Goal: Use online tool/utility: Utilize a website feature to perform a specific function

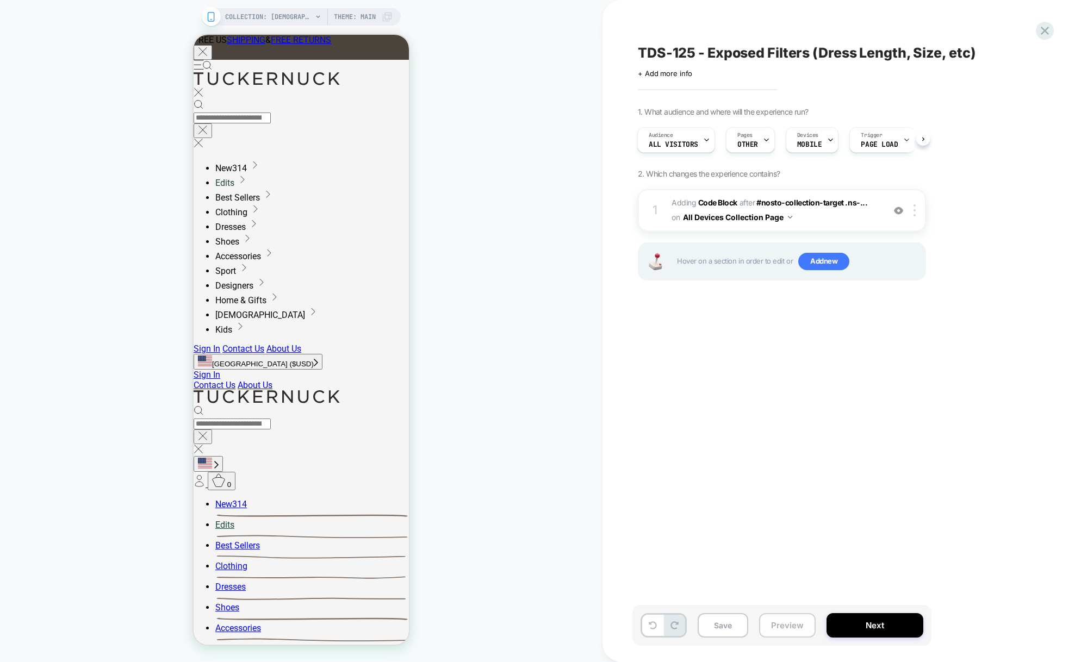
click at [788, 623] on button "Preview" at bounding box center [787, 625] width 57 height 24
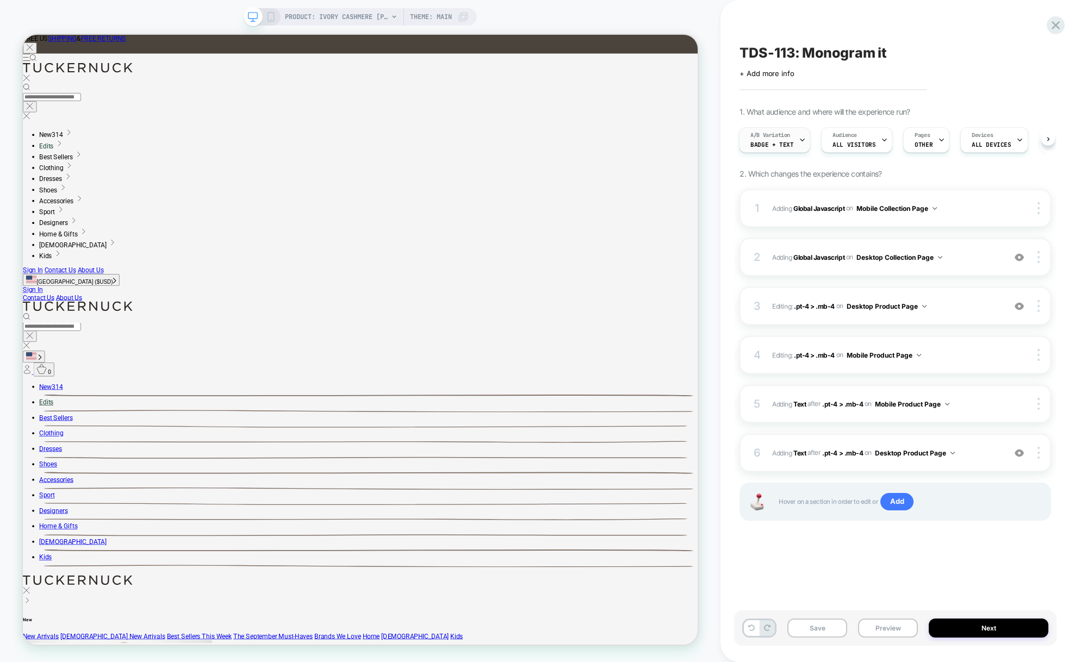
click at [787, 137] on span "A/B Variation" at bounding box center [770, 136] width 40 height 8
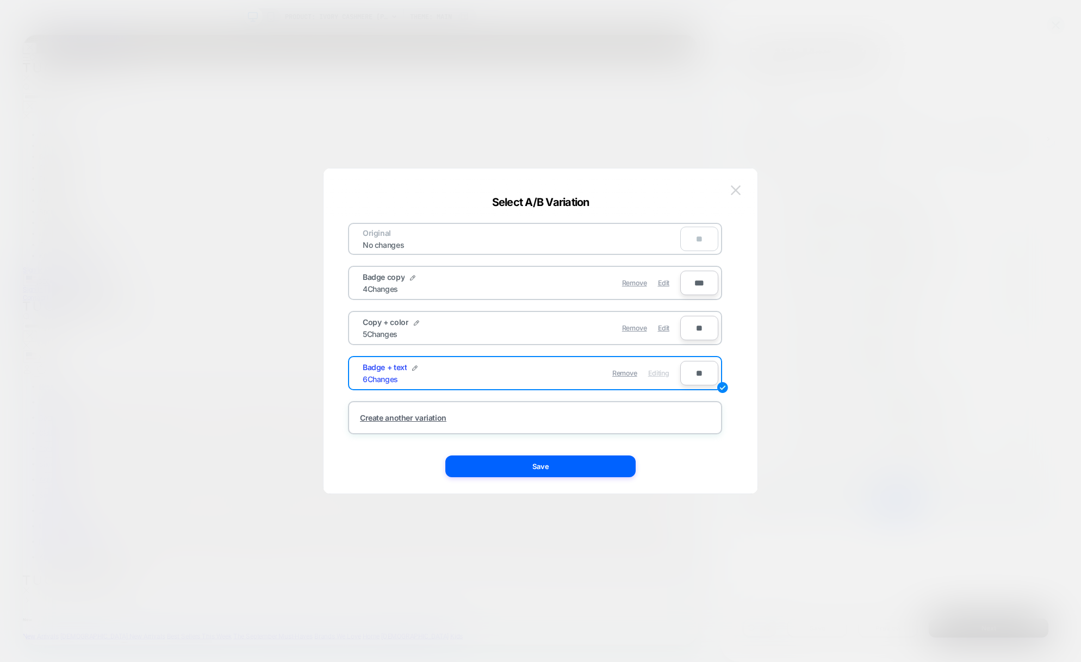
click at [743, 189] on button at bounding box center [735, 190] width 16 height 16
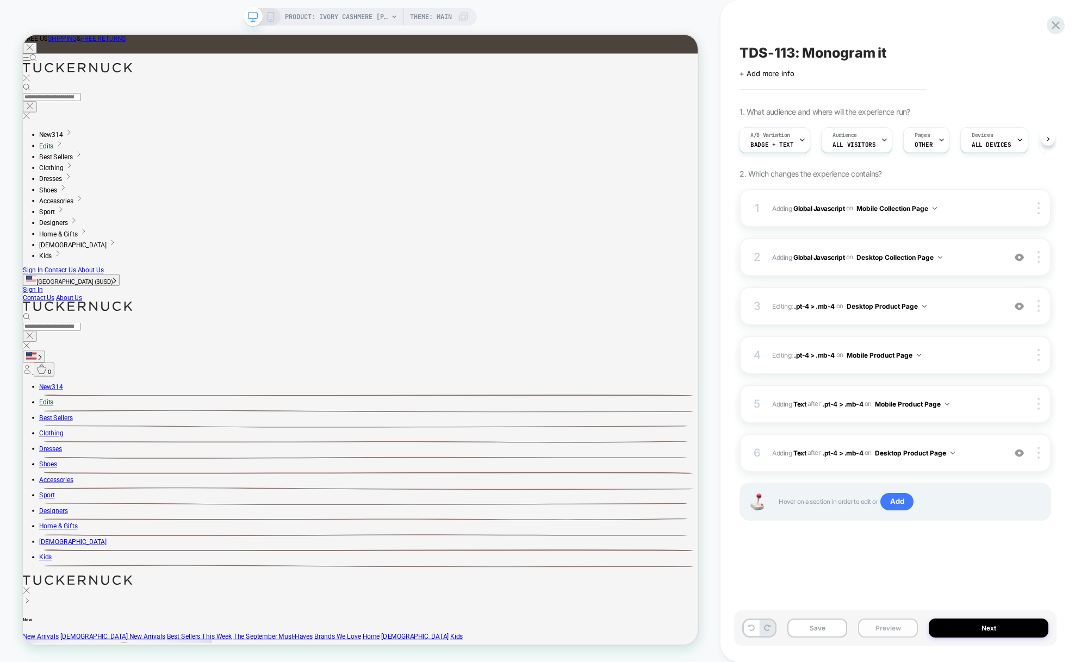
click at [0, 0] on button "Preview" at bounding box center [0, 0] width 0 height 0
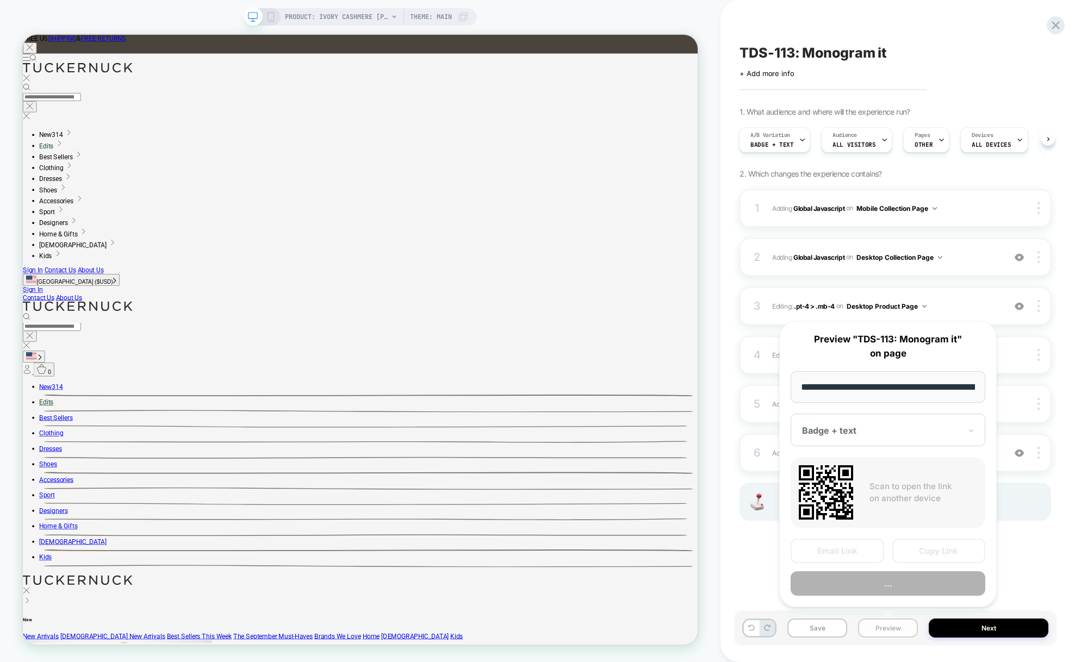
scroll to position [0, 163]
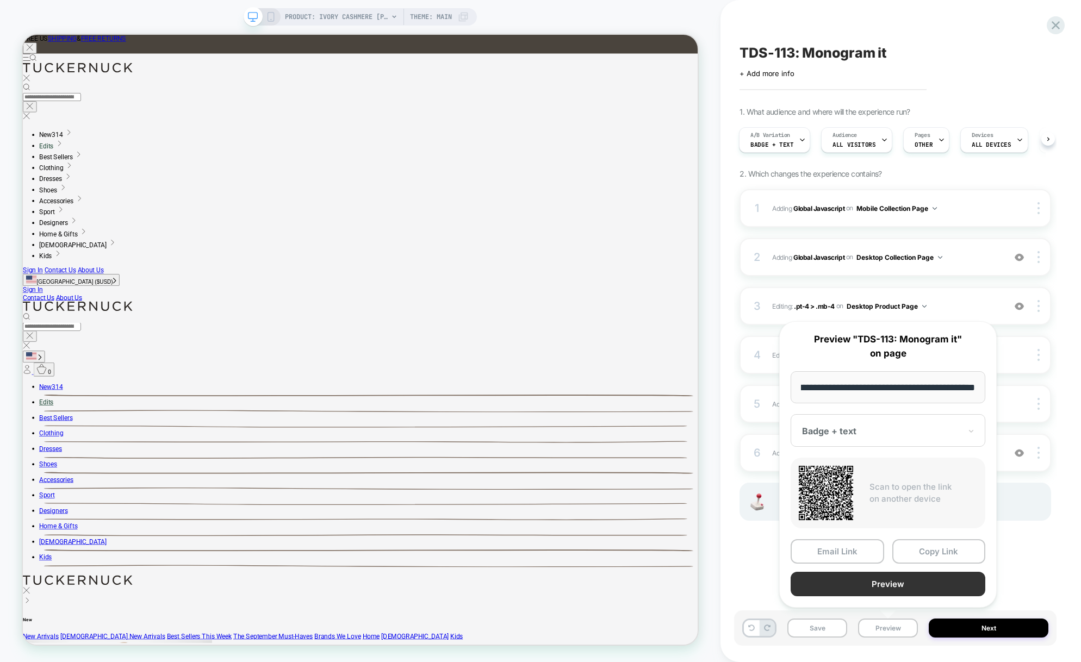
click at [896, 580] on button "Preview" at bounding box center [887, 584] width 195 height 24
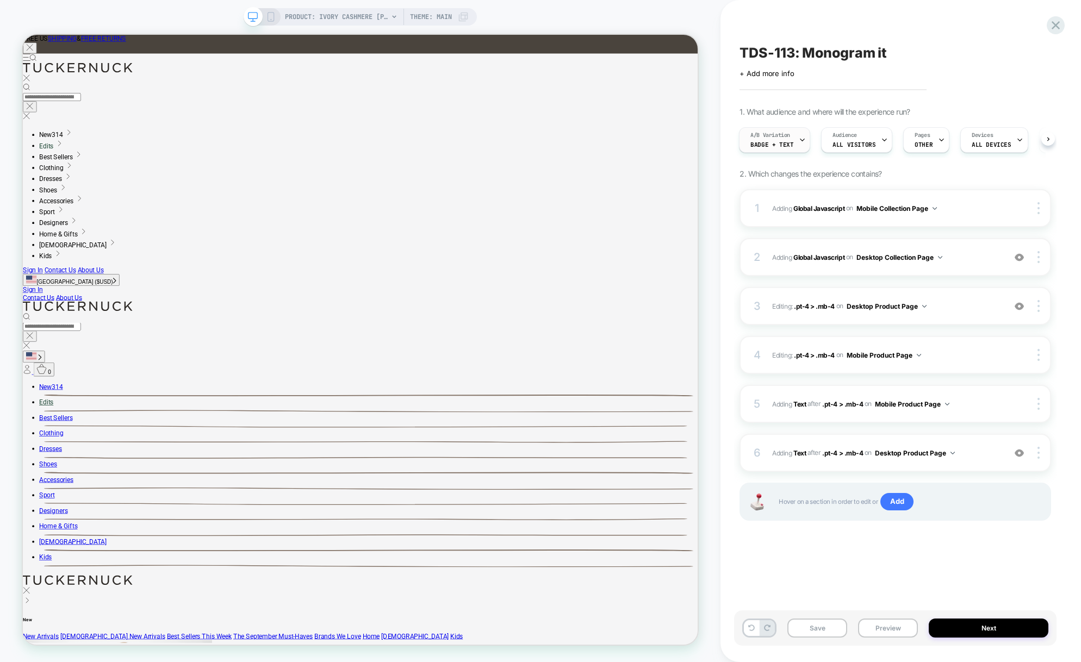
click at [0, 0] on div "A/B Variation Badge + text" at bounding box center [0, 0] width 0 height 0
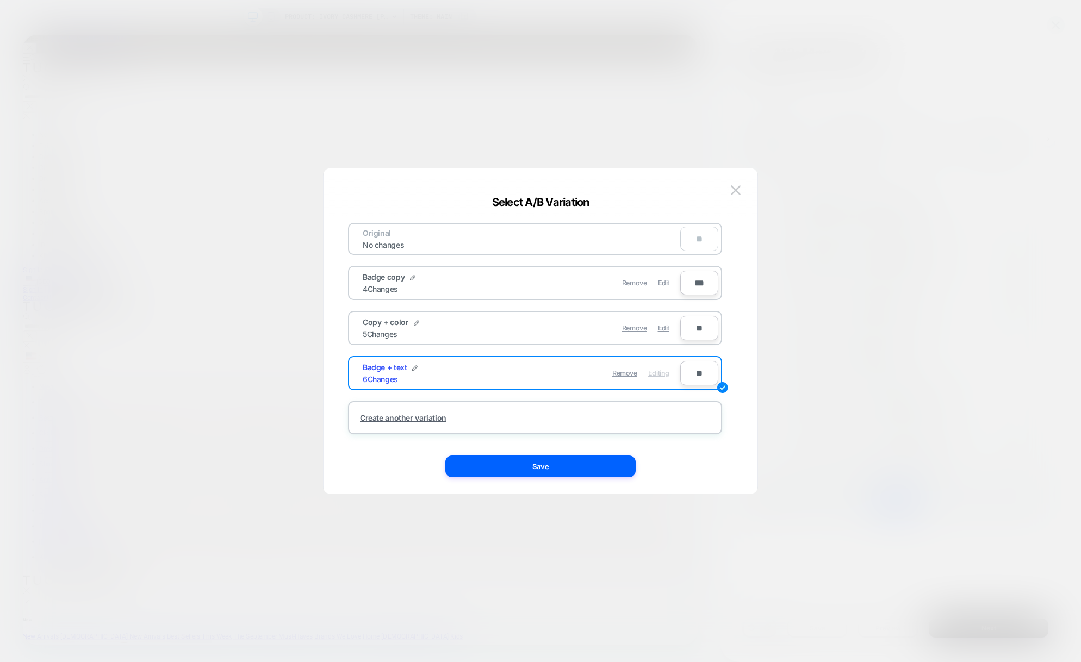
click at [0, 0] on div "Copy + color 5 Changes" at bounding box center [0, 0] width 0 height 0
click at [665, 328] on span "Edit" at bounding box center [663, 328] width 11 height 8
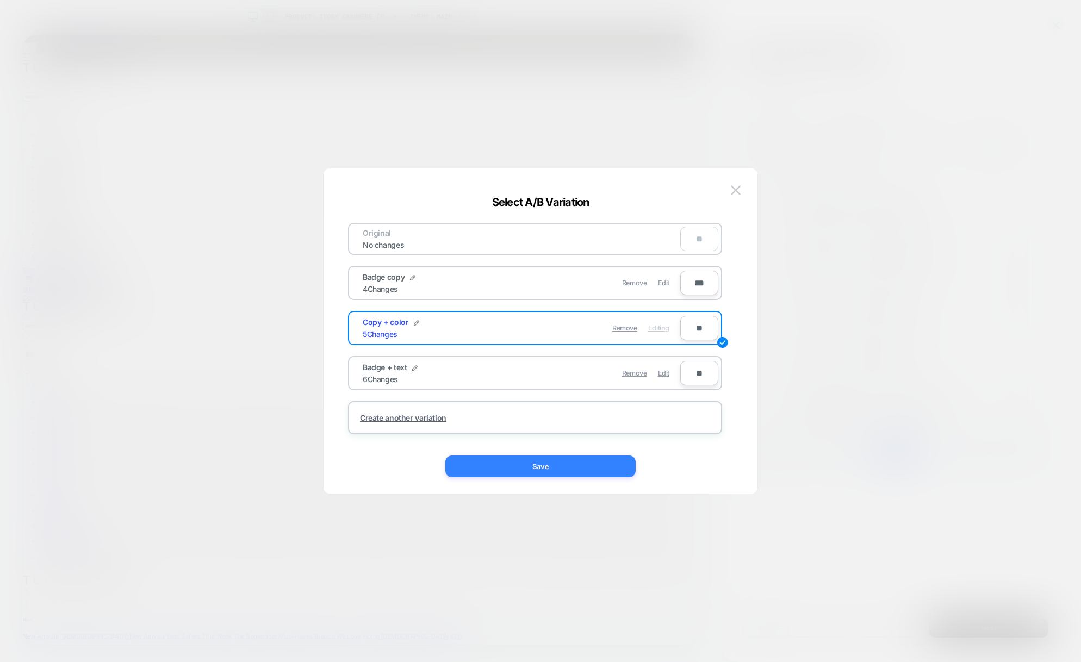
click at [538, 468] on button "Save" at bounding box center [540, 467] width 190 height 22
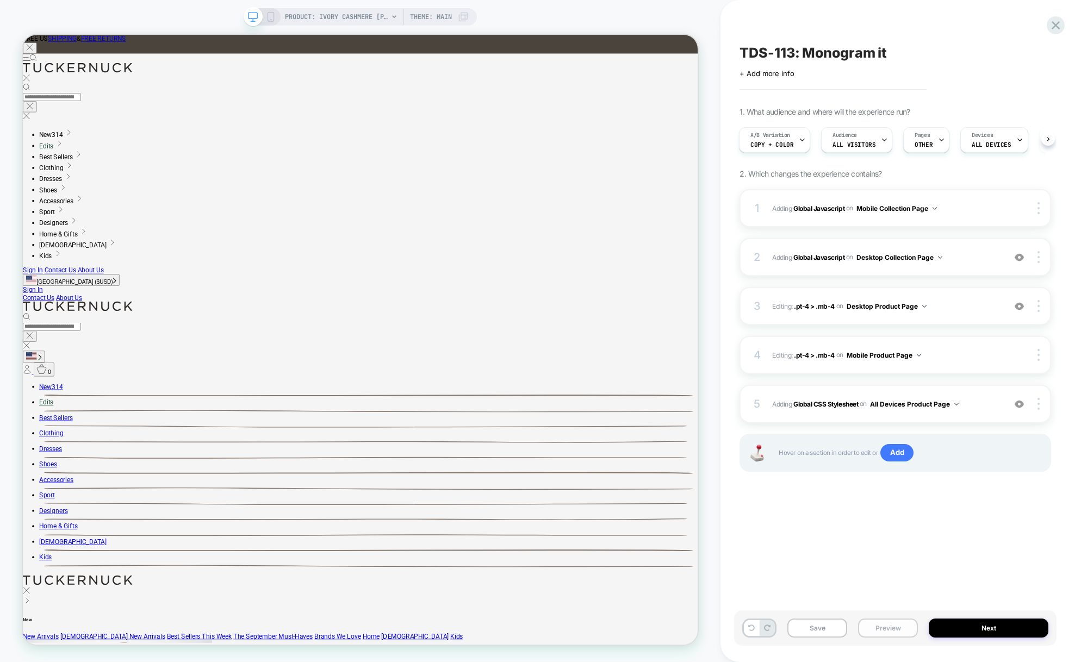
click at [0, 0] on button "Preview" at bounding box center [0, 0] width 0 height 0
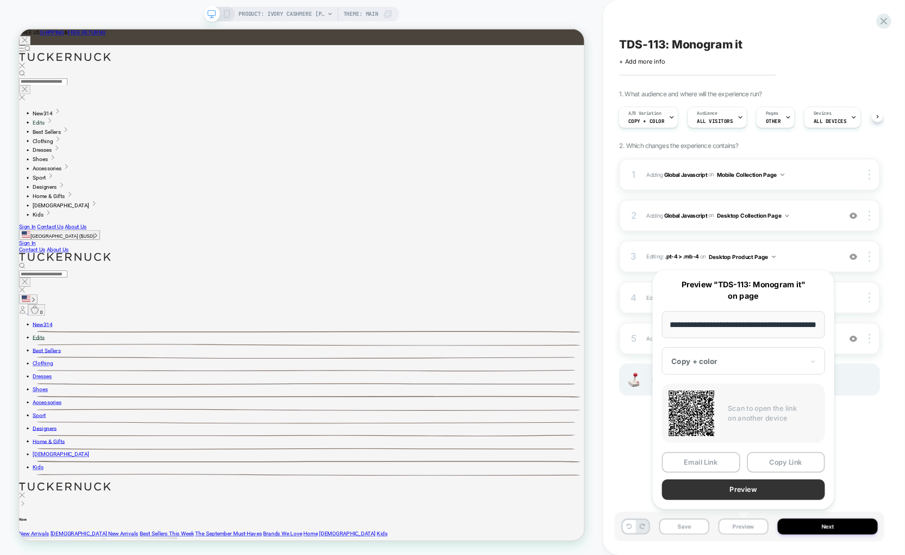
scroll to position [0, 0]
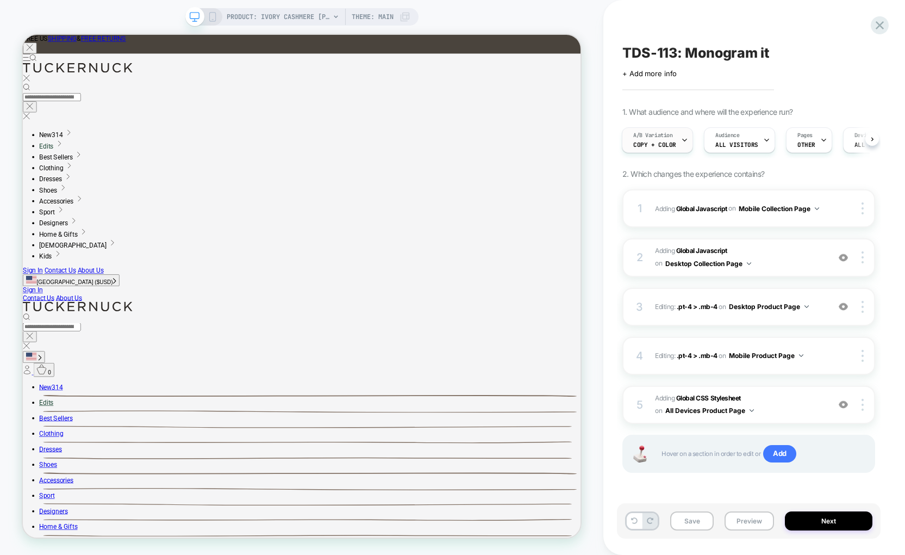
click at [665, 144] on span "Copy + color" at bounding box center [654, 145] width 43 height 8
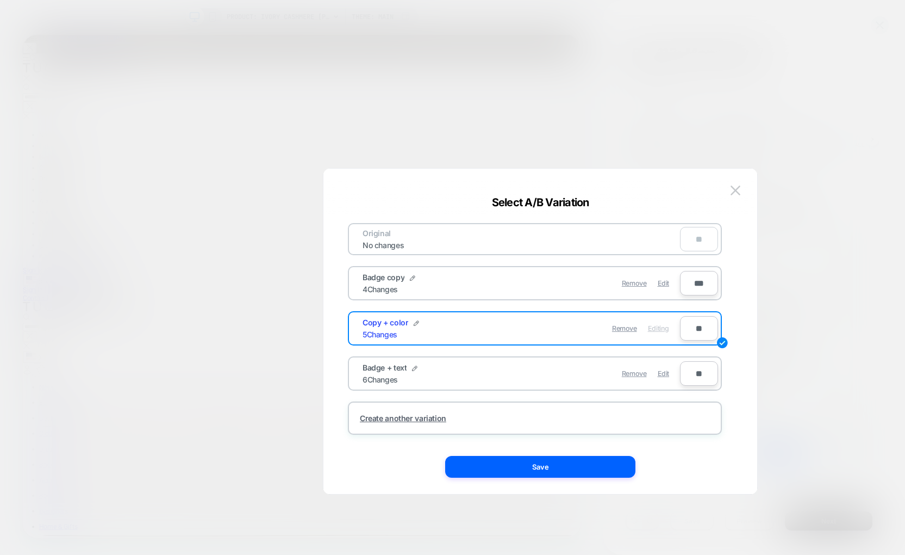
click at [568, 287] on div "Remove Edit" at bounding box center [597, 282] width 153 height 21
click at [662, 284] on span "Edit" at bounding box center [663, 283] width 11 height 8
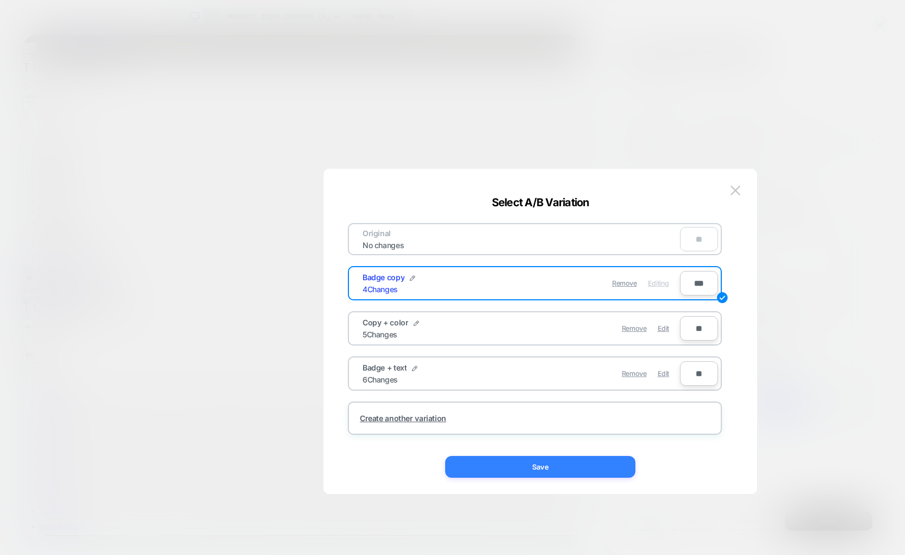
click at [530, 470] on button "Save" at bounding box center [540, 467] width 190 height 22
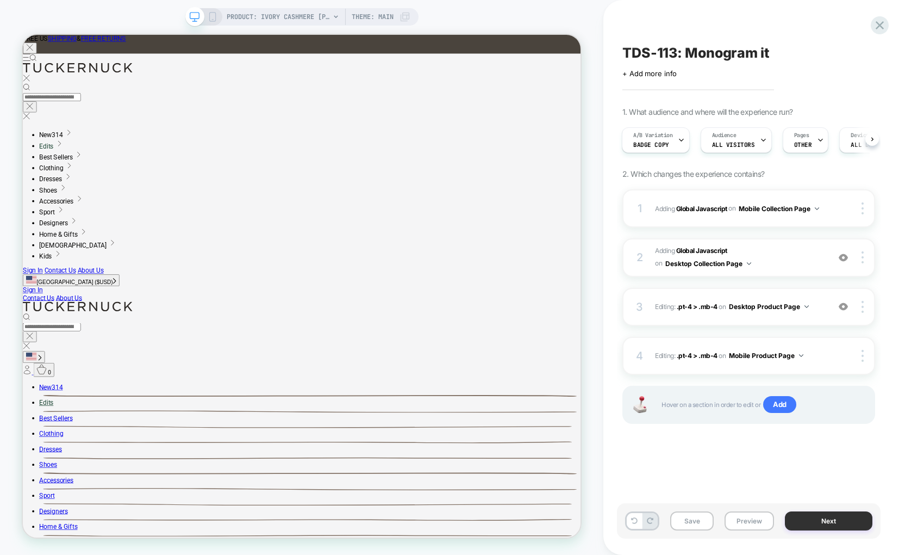
click at [0, 0] on button "Next" at bounding box center [0, 0] width 0 height 0
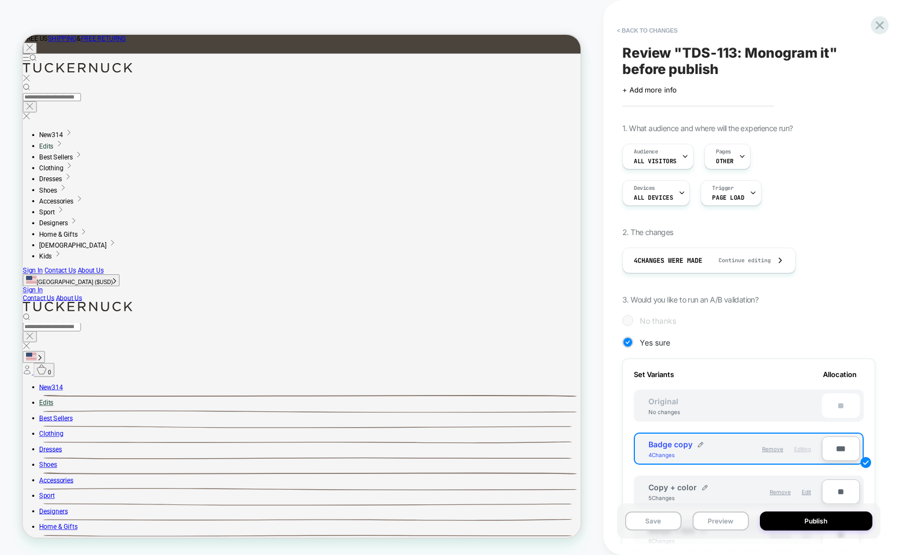
scroll to position [0, 1]
click at [723, 521] on button "Preview" at bounding box center [721, 520] width 57 height 19
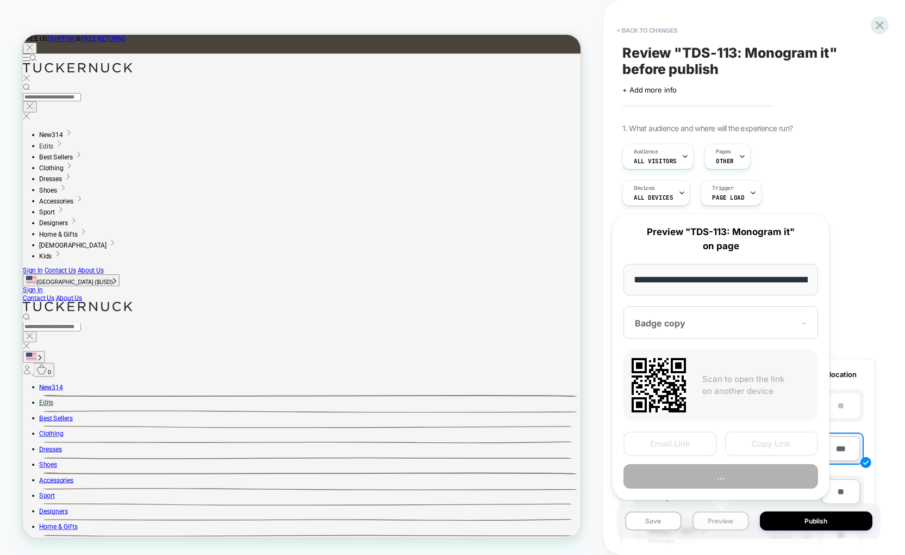
scroll to position [0, 163]
